Goal: Information Seeking & Learning: Learn about a topic

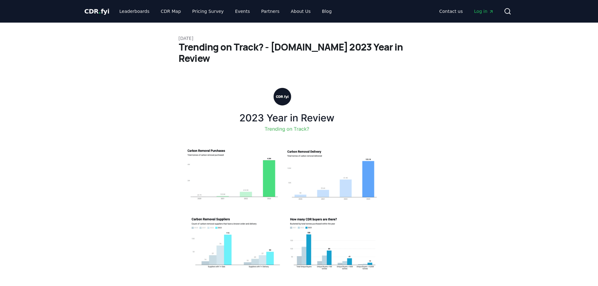
drag, startPoint x: 181, startPoint y: 47, endPoint x: 372, endPoint y: 54, distance: 191.1
click at [172, 10] on link "CDR Map" at bounding box center [171, 11] width 30 height 11
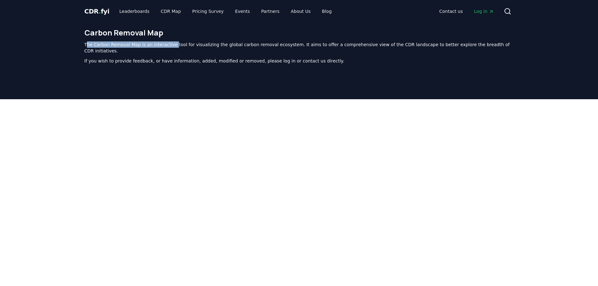
drag, startPoint x: 88, startPoint y: 46, endPoint x: 177, endPoint y: 49, distance: 89.0
click at [173, 49] on div "The Carbon Removal Map is an interactive tool for visualizing the global carbon…" at bounding box center [300, 52] width 430 height 23
drag, startPoint x: 217, startPoint y: 47, endPoint x: 226, endPoint y: 45, distance: 9.4
click at [218, 47] on p "The Carbon Removal Map is an interactive tool for visualizing the global carbon…" at bounding box center [300, 47] width 430 height 13
drag, startPoint x: 243, startPoint y: 45, endPoint x: 286, endPoint y: 45, distance: 42.7
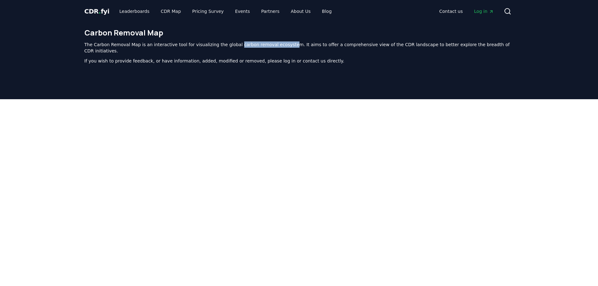
click at [278, 44] on p "The Carbon Removal Map is an interactive tool for visualizing the global carbon…" at bounding box center [300, 47] width 430 height 13
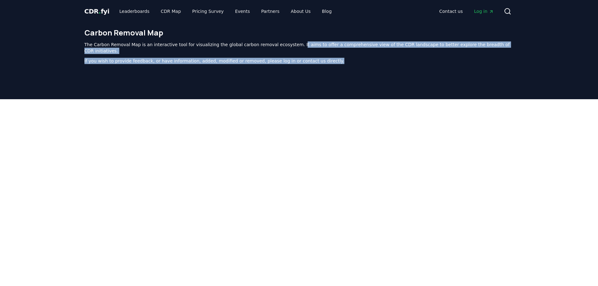
drag, startPoint x: 286, startPoint y: 45, endPoint x: 333, endPoint y: 52, distance: 48.0
click at [333, 52] on div "The Carbon Removal Map is an interactive tool for visualizing the global carbon…" at bounding box center [300, 52] width 430 height 23
click at [90, 10] on span "CDR . fyi" at bounding box center [97, 12] width 25 height 8
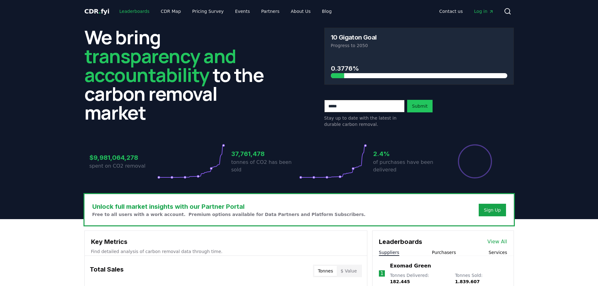
click at [122, 10] on link "Leaderboards" at bounding box center [134, 11] width 40 height 11
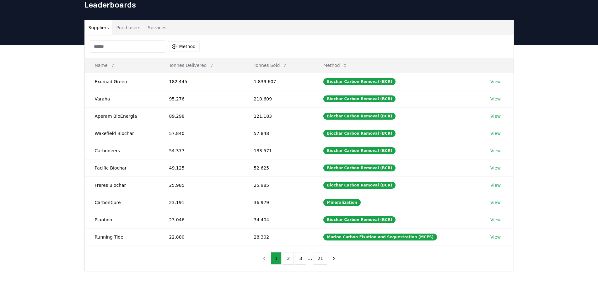
scroll to position [39, 0]
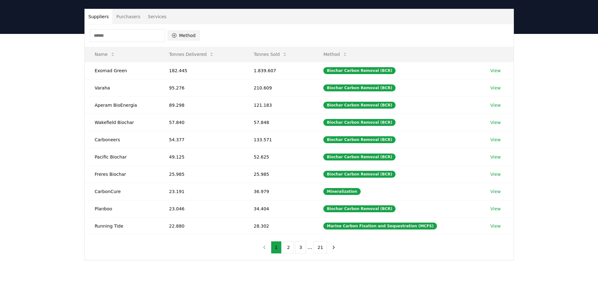
click at [176, 36] on icon "button" at bounding box center [174, 35] width 4 height 4
type input "*****"
click at [174, 67] on div "Suggestions" at bounding box center [174, 65] width 5 height 5
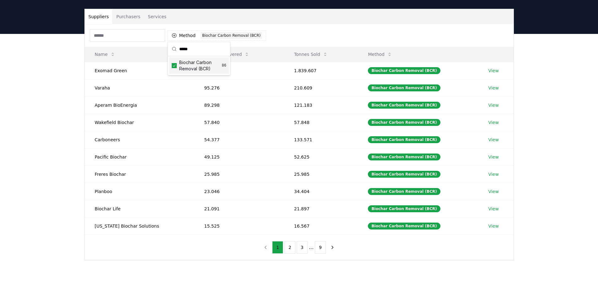
click at [293, 28] on div "Method 1 Biochar Carbon Removal (BCR)" at bounding box center [299, 35] width 429 height 23
click at [128, 17] on button "Purchasers" at bounding box center [128, 16] width 32 height 15
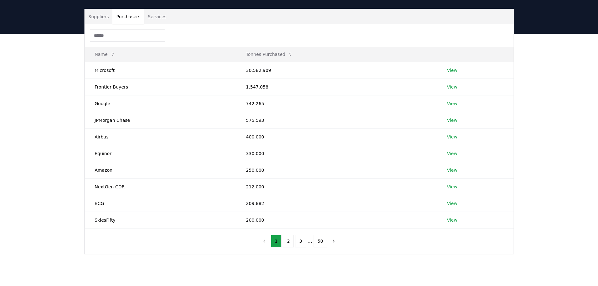
click at [100, 14] on button "Suppliers" at bounding box center [99, 16] width 28 height 15
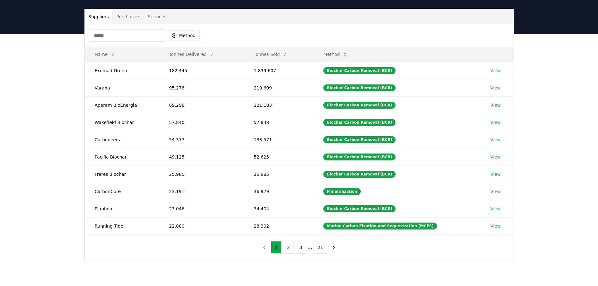
click at [127, 14] on button "Purchasers" at bounding box center [128, 16] width 32 height 15
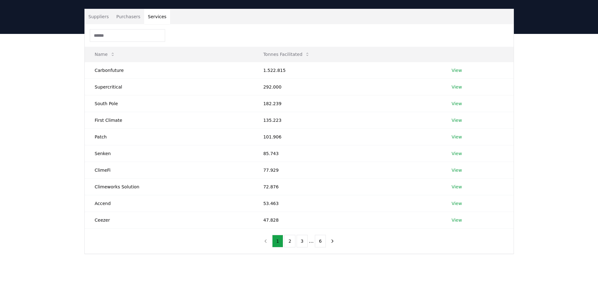
click at [151, 18] on button "Services" at bounding box center [157, 16] width 26 height 15
click at [127, 15] on button "Purchasers" at bounding box center [128, 16] width 32 height 15
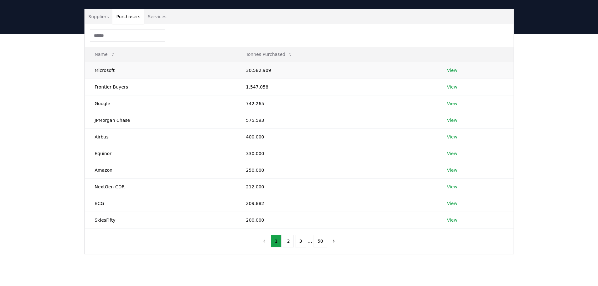
click at [453, 69] on link "View" at bounding box center [452, 70] width 10 height 6
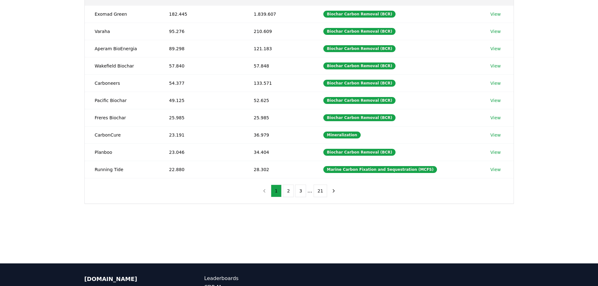
scroll to position [39, 0]
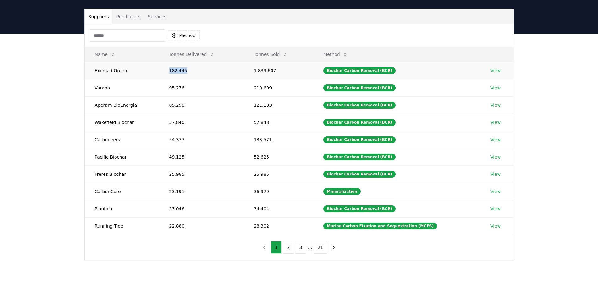
drag, startPoint x: 168, startPoint y: 71, endPoint x: 187, endPoint y: 72, distance: 19.2
click at [187, 72] on td "182.445" at bounding box center [201, 70] width 85 height 17
click at [498, 70] on link "View" at bounding box center [496, 71] width 10 height 6
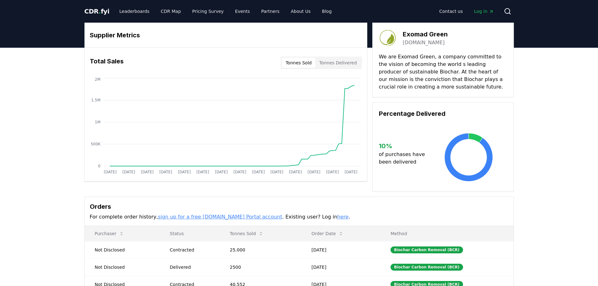
click at [333, 67] on button "Tonnes Delivered" at bounding box center [338, 63] width 45 height 10
click at [132, 15] on link "Leaderboards" at bounding box center [134, 11] width 40 height 11
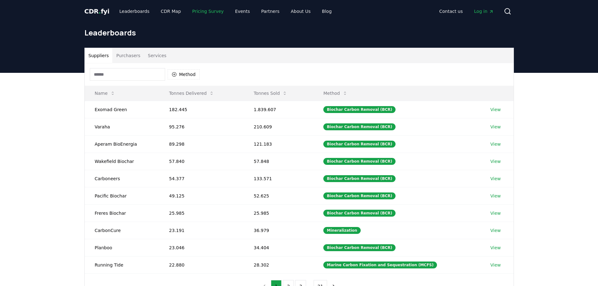
click at [201, 12] on link "Pricing Survey" at bounding box center [207, 11] width 41 height 11
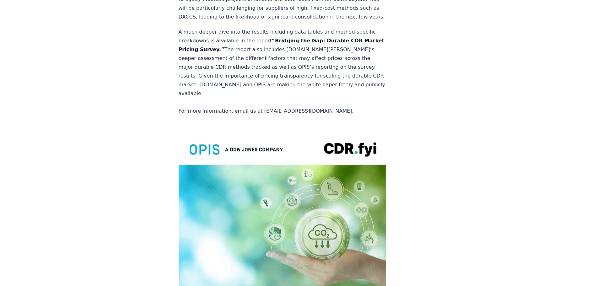
scroll to position [1301, 0]
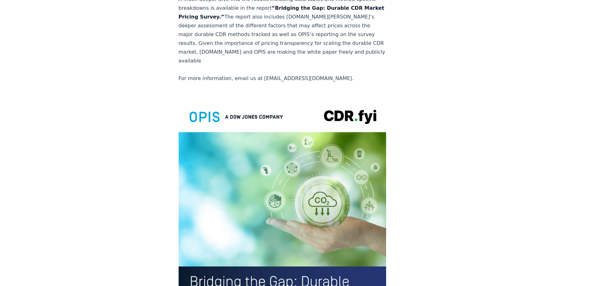
click at [213, 176] on img at bounding box center [283, 233] width 208 height 271
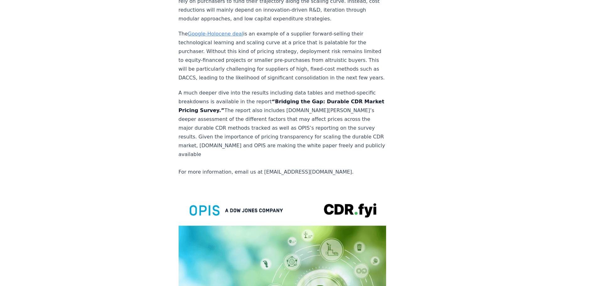
scroll to position [1207, 0]
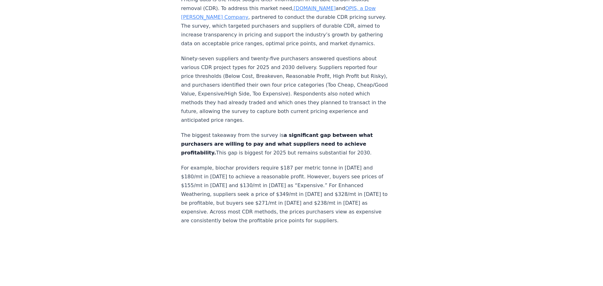
scroll to position [0, 0]
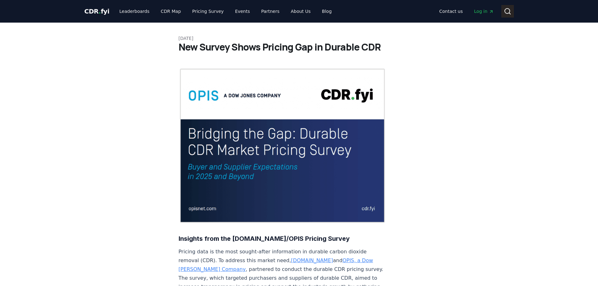
click at [506, 10] on icon at bounding box center [508, 12] width 8 height 8
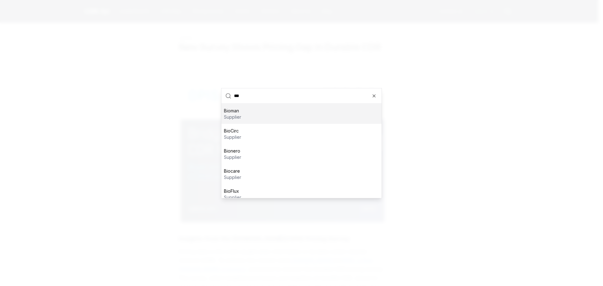
scroll to position [107, 0]
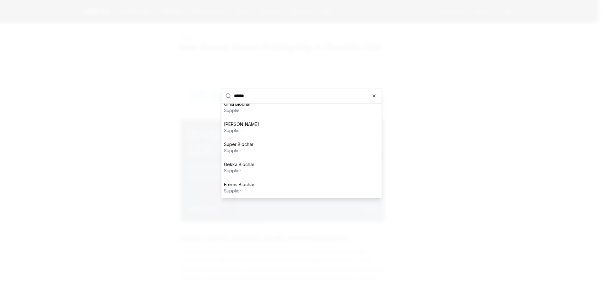
type input "*******"
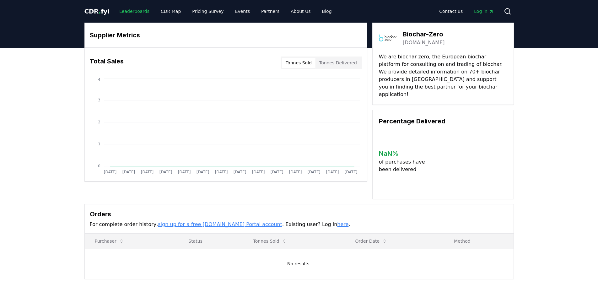
click at [132, 9] on link "Leaderboards" at bounding box center [134, 11] width 40 height 11
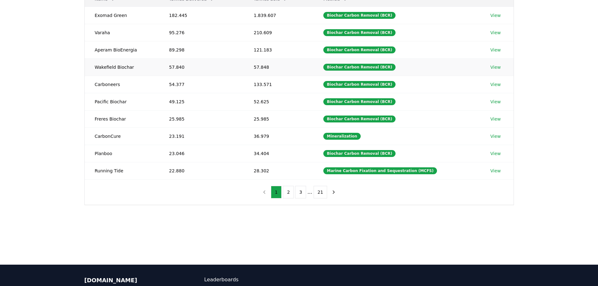
scroll to position [63, 0]
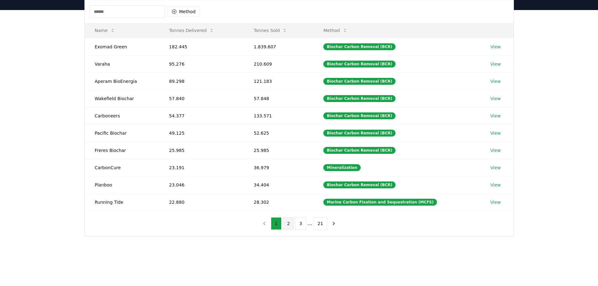
click at [288, 223] on button "2" at bounding box center [288, 223] width 11 height 13
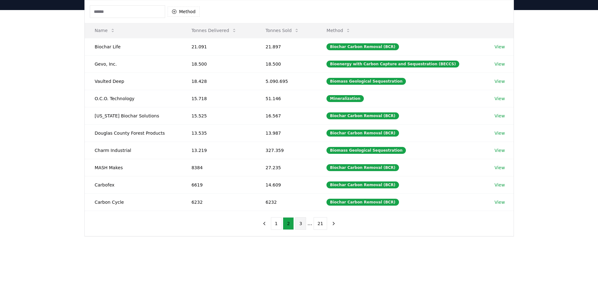
click at [301, 224] on button "3" at bounding box center [300, 223] width 11 height 13
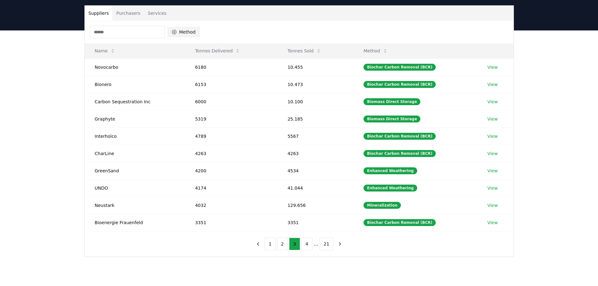
scroll to position [31, 0]
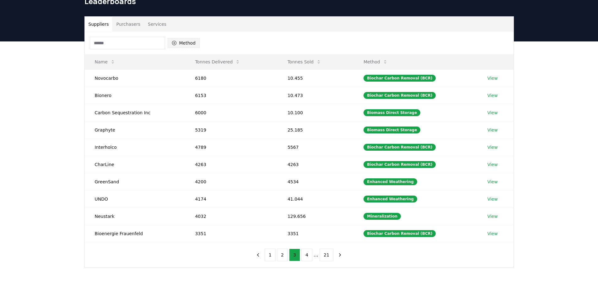
click at [180, 42] on button "Method" at bounding box center [184, 43] width 32 height 10
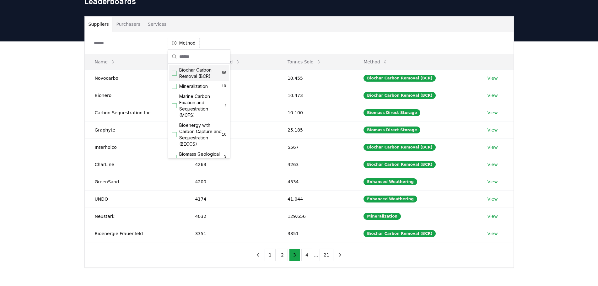
click at [175, 73] on div "Suggestions" at bounding box center [174, 73] width 5 height 5
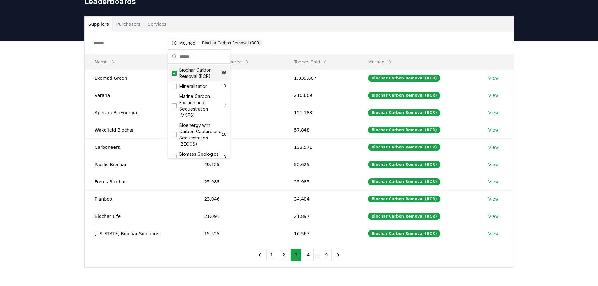
click at [286, 46] on div "Method 1 Biochar Carbon Removal (BCR)" at bounding box center [299, 43] width 429 height 23
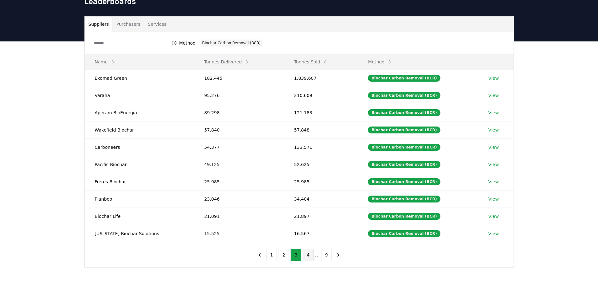
click at [308, 253] on button "4" at bounding box center [308, 255] width 11 height 13
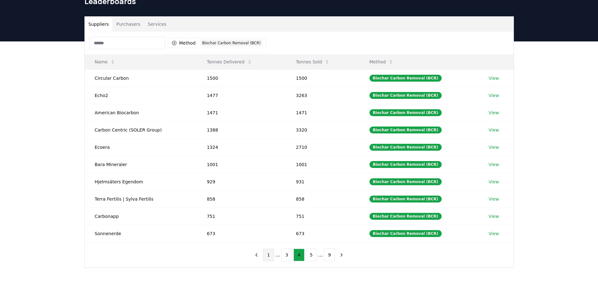
click at [270, 254] on button "1" at bounding box center [268, 255] width 11 height 13
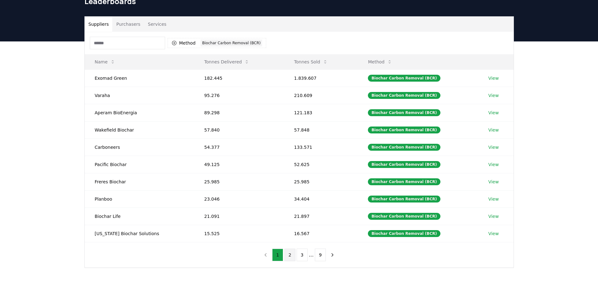
click at [286, 253] on button "2" at bounding box center [290, 255] width 11 height 13
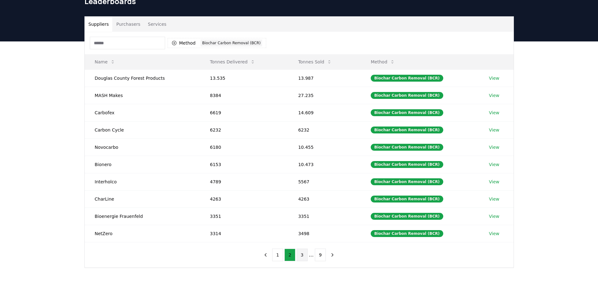
click at [298, 255] on button "3" at bounding box center [302, 255] width 11 height 13
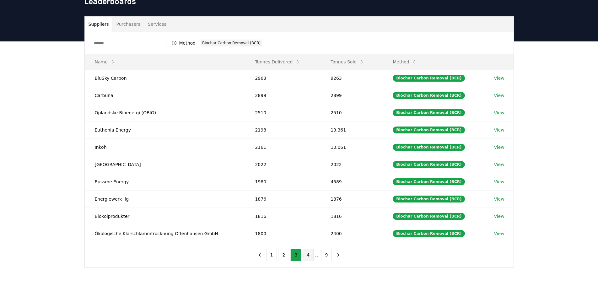
click at [308, 255] on button "4" at bounding box center [308, 255] width 11 height 13
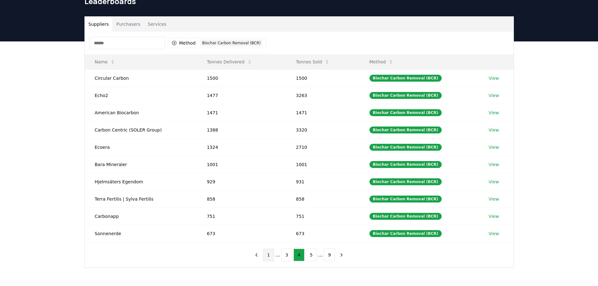
click at [273, 257] on button "1" at bounding box center [268, 255] width 11 height 13
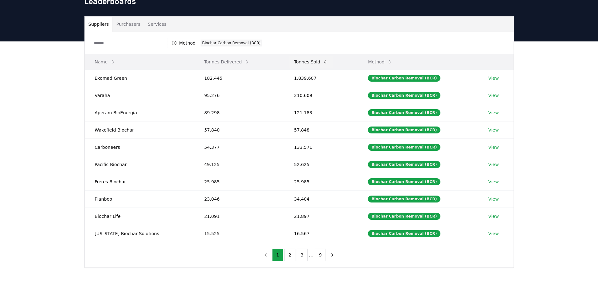
click at [314, 61] on button "Tonnes Sold" at bounding box center [311, 62] width 44 height 13
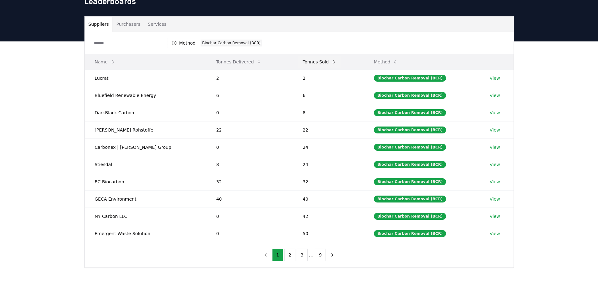
click at [317, 61] on button "Tonnes Sold" at bounding box center [320, 62] width 44 height 13
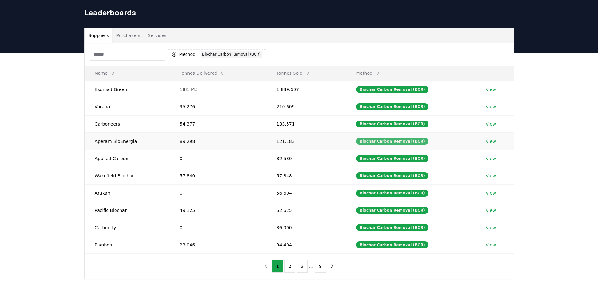
scroll to position [0, 0]
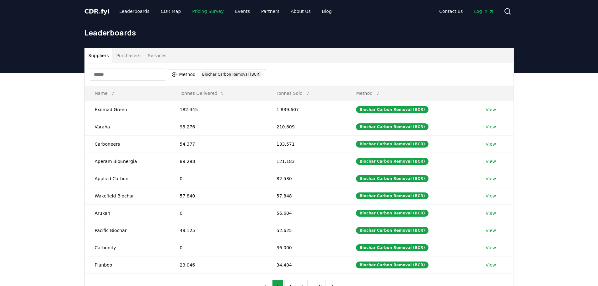
click at [213, 12] on link "Pricing Survey" at bounding box center [207, 11] width 41 height 11
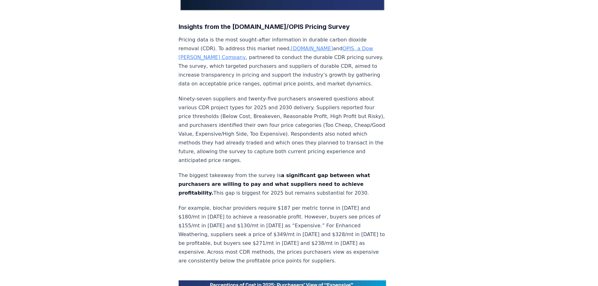
scroll to position [314, 0]
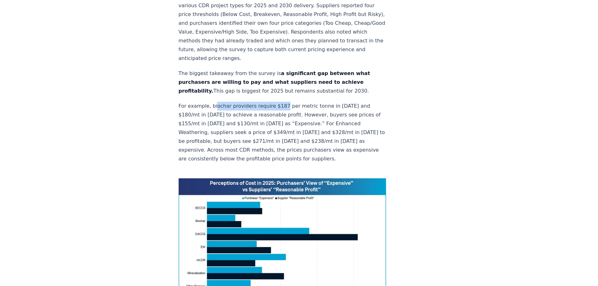
drag, startPoint x: 214, startPoint y: 87, endPoint x: 279, endPoint y: 87, distance: 64.7
click at [279, 102] on p "For example, biochar providers require $187 per metric tonne in 2025 and $180/m…" at bounding box center [283, 133] width 208 height 62
drag, startPoint x: 281, startPoint y: 87, endPoint x: 319, endPoint y: 89, distance: 37.7
click at [330, 102] on p "For example, biochar providers require $187 per metric tonne in 2025 and $180/m…" at bounding box center [283, 133] width 208 height 62
click at [217, 102] on p "For example, biochar providers require $187 per metric tonne in 2025 and $180/m…" at bounding box center [283, 133] width 208 height 62
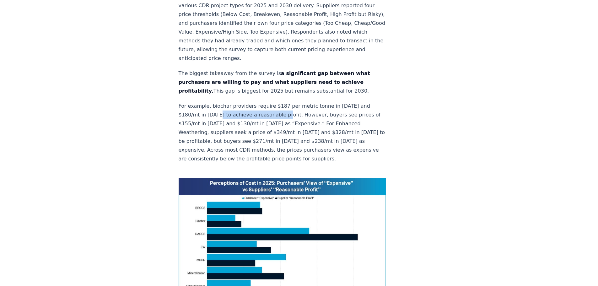
drag, startPoint x: 222, startPoint y: 96, endPoint x: 285, endPoint y: 95, distance: 62.2
click at [285, 102] on p "For example, biochar providers require $187 per metric tonne in 2025 and $180/m…" at bounding box center [283, 133] width 208 height 62
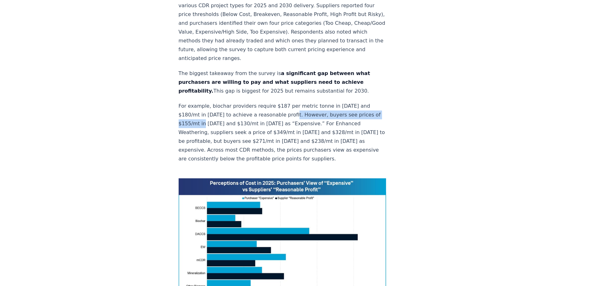
drag, startPoint x: 290, startPoint y: 95, endPoint x: 213, endPoint y: 103, distance: 77.1
click at [213, 103] on p "For example, biochar providers require $187 per metric tonne in 2025 and $180/m…" at bounding box center [283, 133] width 208 height 62
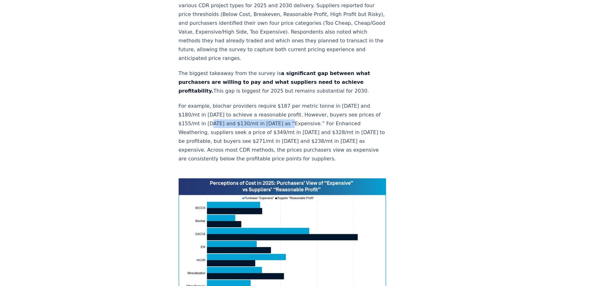
drag, startPoint x: 221, startPoint y: 104, endPoint x: 295, endPoint y: 105, distance: 74.1
click at [295, 105] on p "For example, biochar providers require $187 per metric tonne in 2025 and $180/m…" at bounding box center [283, 133] width 208 height 62
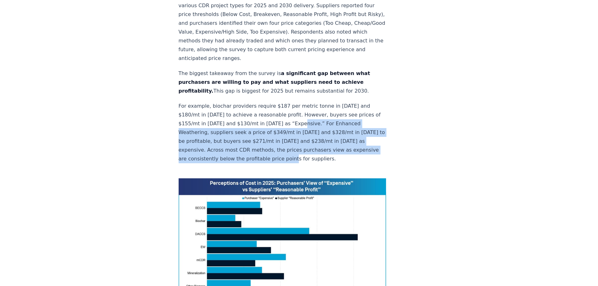
drag, startPoint x: 302, startPoint y: 103, endPoint x: 281, endPoint y: 123, distance: 29.3
click at [324, 136] on p "For example, biochar providers require $187 per metric tonne in 2025 and $180/m…" at bounding box center [283, 133] width 208 height 62
click at [270, 122] on p "For example, biochar providers require $187 per metric tonne in 2025 and $180/m…" at bounding box center [283, 133] width 208 height 62
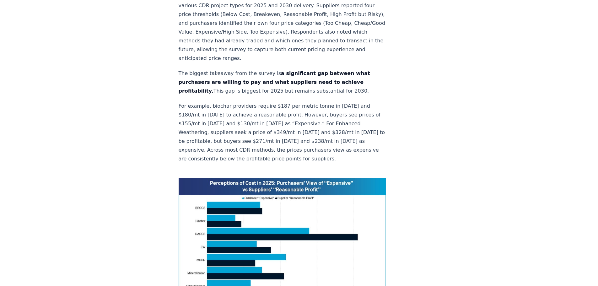
scroll to position [346, 0]
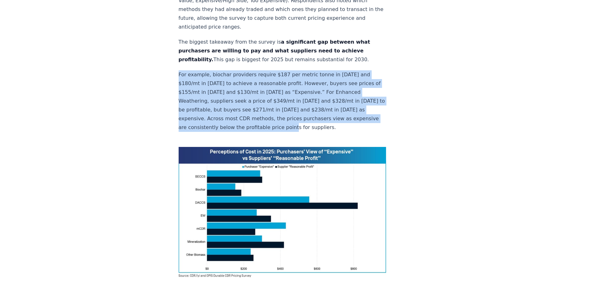
drag, startPoint x: 180, startPoint y: 55, endPoint x: 328, endPoint y: 106, distance: 156.3
click at [328, 106] on p "For example, biochar providers require $187 per metric tonne in 2025 and $180/m…" at bounding box center [283, 101] width 208 height 62
copy p "For example, biochar providers require $187 per metric tonne in 2025 and $180/m…"
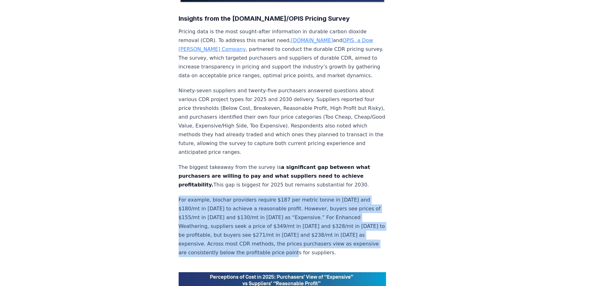
scroll to position [0, 0]
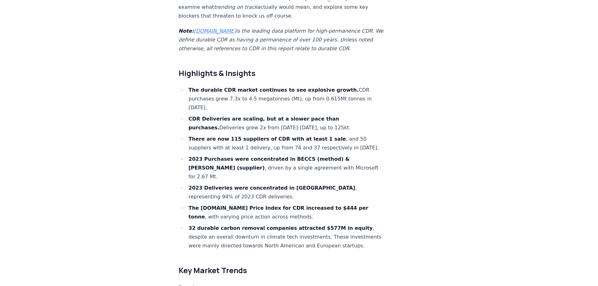
scroll to position [408, 0]
drag, startPoint x: 189, startPoint y: 142, endPoint x: 213, endPoint y: 152, distance: 25.5
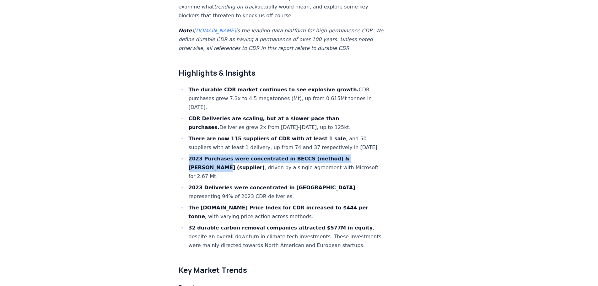
drag, startPoint x: 190, startPoint y: 123, endPoint x: 202, endPoint y: 132, distance: 15.0
click at [202, 156] on strong "2023 Purchases were concentrated in BECCS (method) & [PERSON_NAME] (supplier)" at bounding box center [269, 163] width 161 height 15
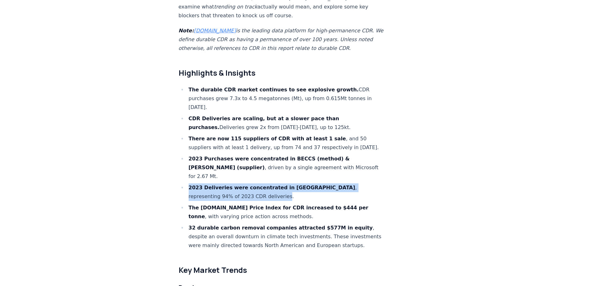
drag, startPoint x: 190, startPoint y: 142, endPoint x: 221, endPoint y: 152, distance: 33.5
click at [221, 183] on li "2023 Deliveries were concentrated in [GEOGRAPHIC_DATA] , representing 94% of 20…" at bounding box center [287, 192] width 200 height 18
copy li "2023 Deliveries were concentrated in [GEOGRAPHIC_DATA] , representing 94% of 20…"
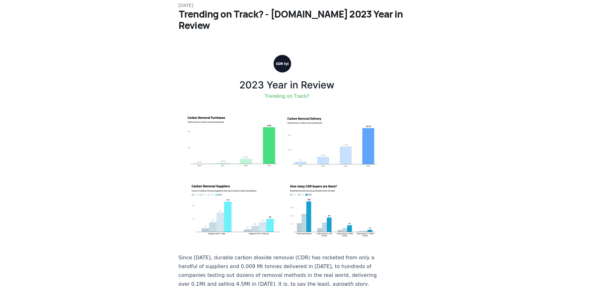
scroll to position [0, 0]
